Goal: Information Seeking & Learning: Find specific fact

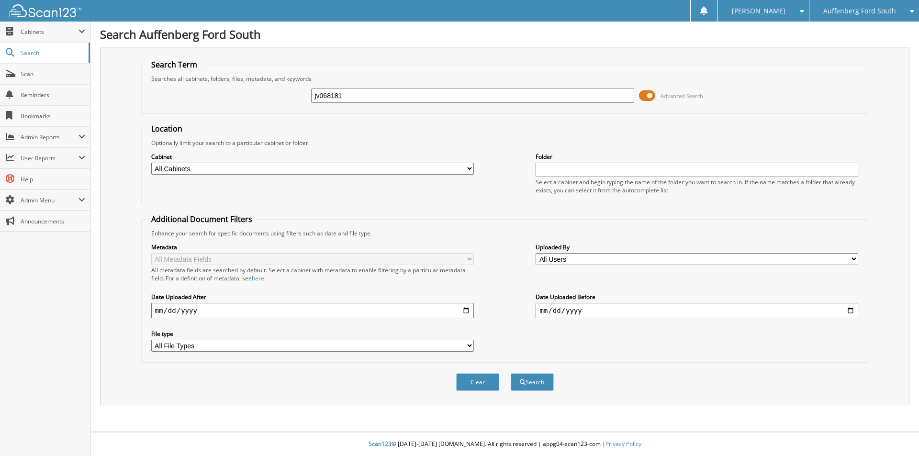
type input "jv068181"
click at [510, 373] on button "Search" at bounding box center [531, 382] width 43 height 18
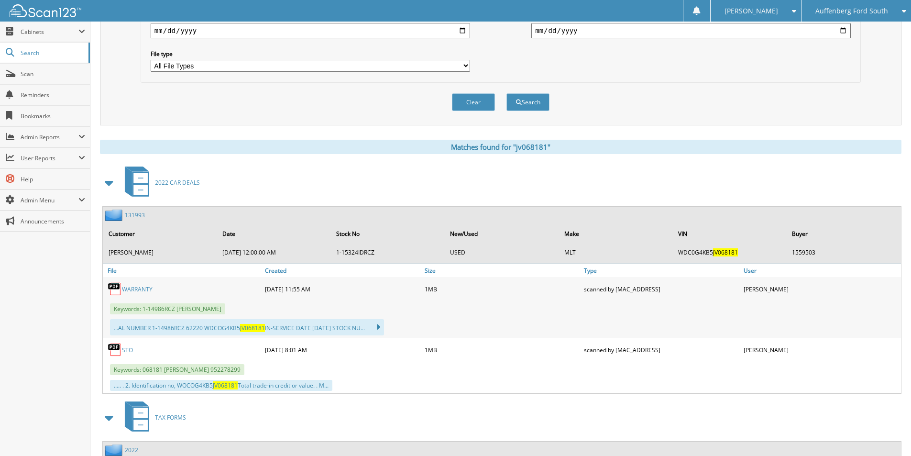
scroll to position [367, 0]
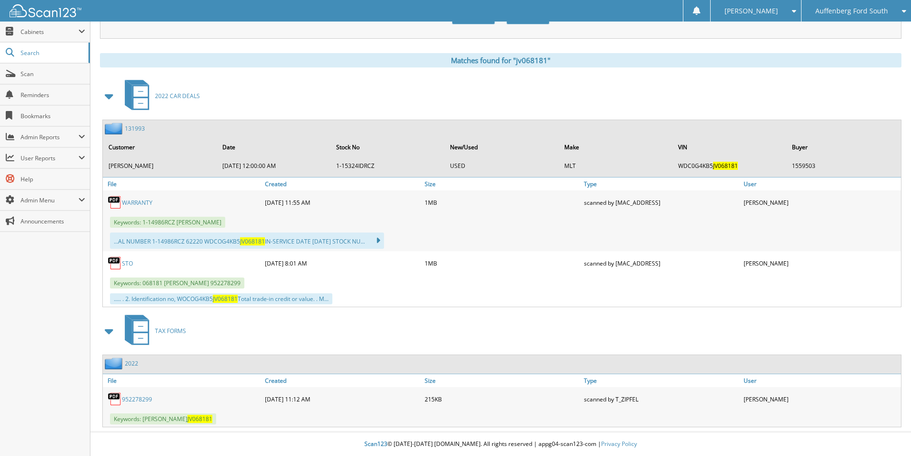
click at [138, 125] on link "131993" at bounding box center [135, 128] width 20 height 8
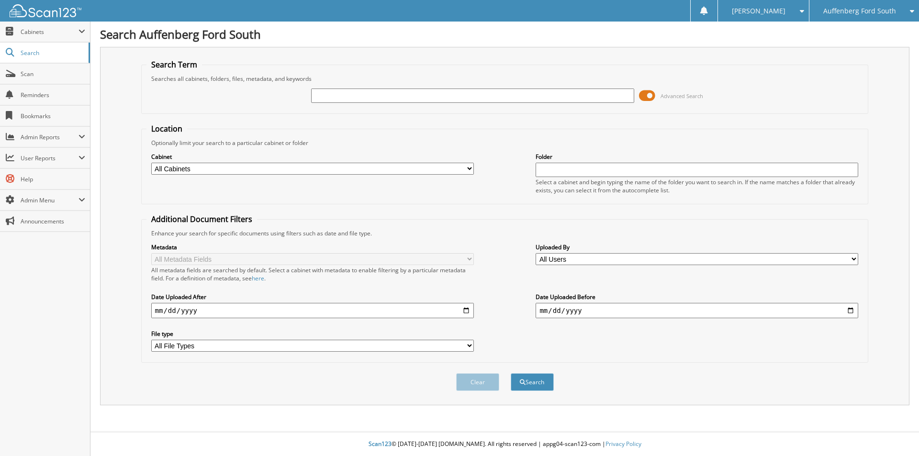
drag, startPoint x: 443, startPoint y: 93, endPoint x: 440, endPoint y: 98, distance: 5.8
click at [442, 95] on input "text" at bounding box center [472, 96] width 322 height 14
type input "MLD83846"
click at [510, 373] on button "Search" at bounding box center [531, 382] width 43 height 18
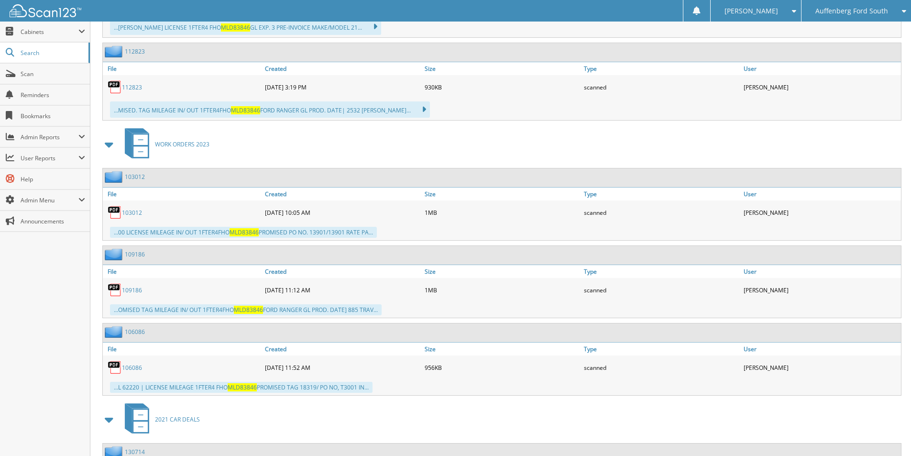
scroll to position [765, 0]
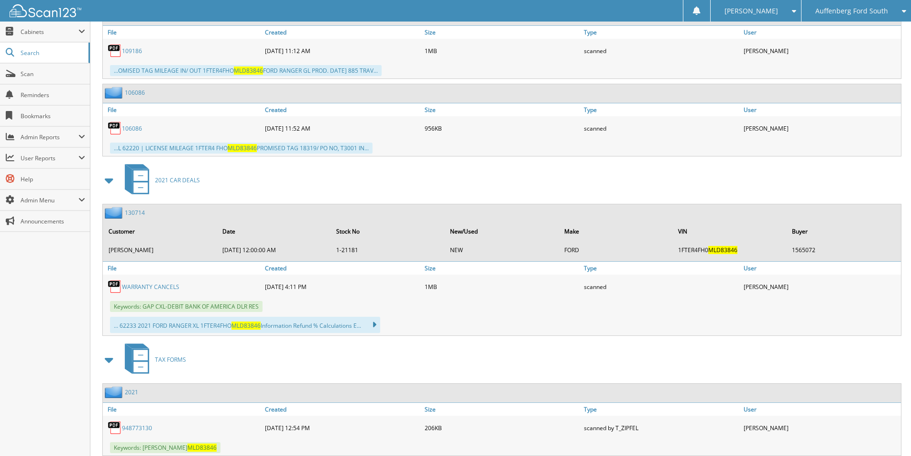
click at [166, 287] on link "WARRANTY CANCELS" at bounding box center [150, 287] width 57 height 8
click at [767, 9] on span "[PERSON_NAME]" at bounding box center [752, 11] width 54 height 6
drag, startPoint x: 775, startPoint y: 49, endPoint x: 764, endPoint y: 47, distance: 10.6
click at [775, 49] on link "Logout" at bounding box center [756, 46] width 90 height 17
